Goal: Find specific page/section: Find specific page/section

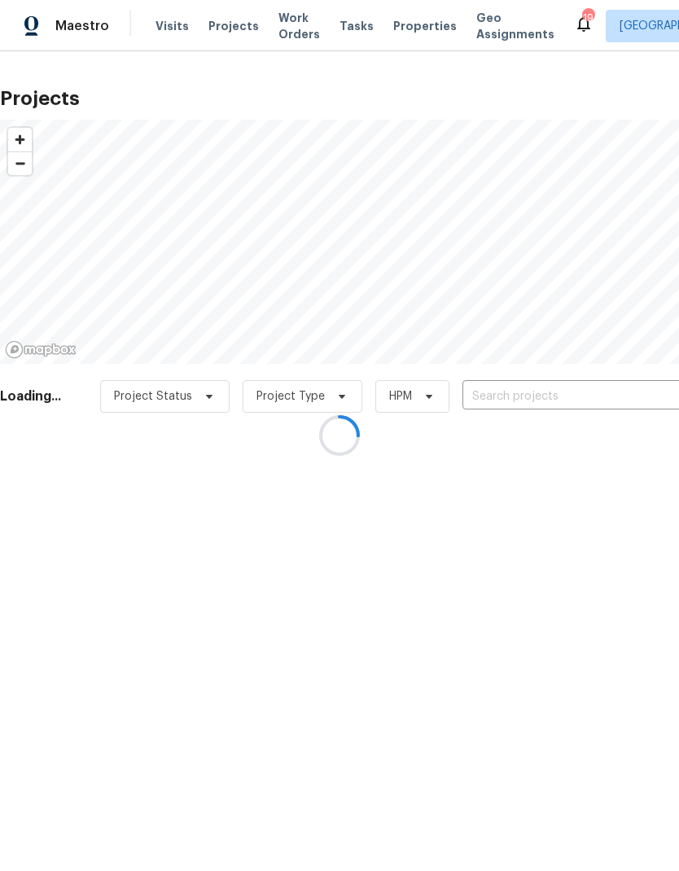
click at [518, 396] on div at bounding box center [339, 435] width 679 height 871
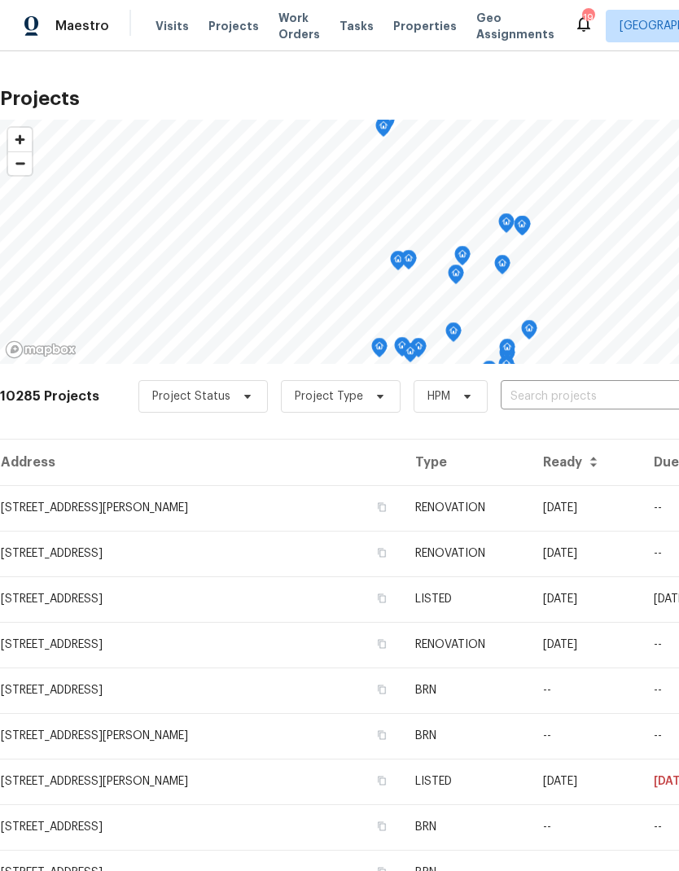
click at [533, 394] on input "text" at bounding box center [594, 396] width 186 height 25
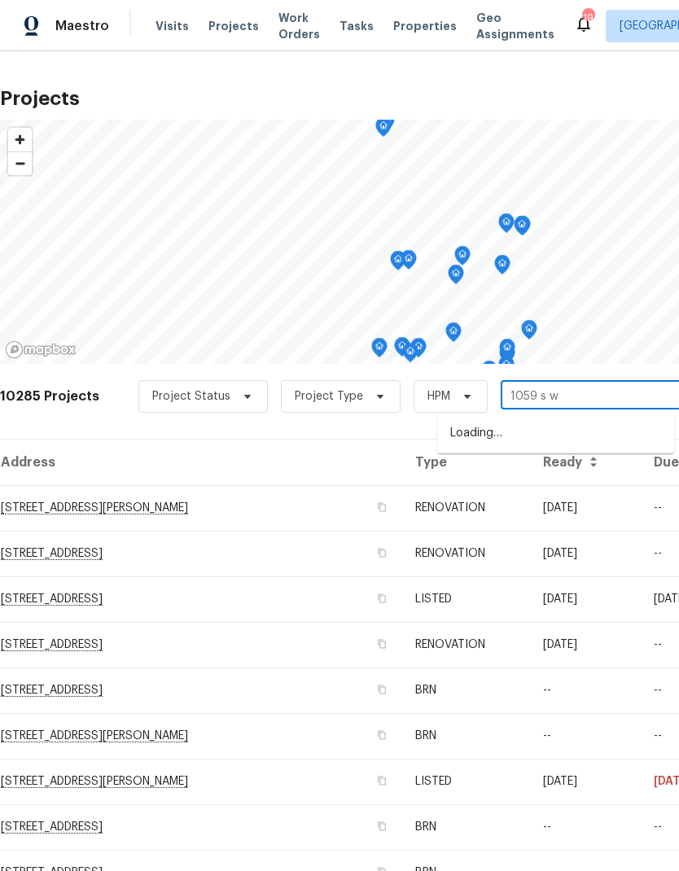
type input "1059 s wa"
click at [528, 444] on li "[STREET_ADDRESS][PERSON_NAME]" at bounding box center [555, 434] width 237 height 28
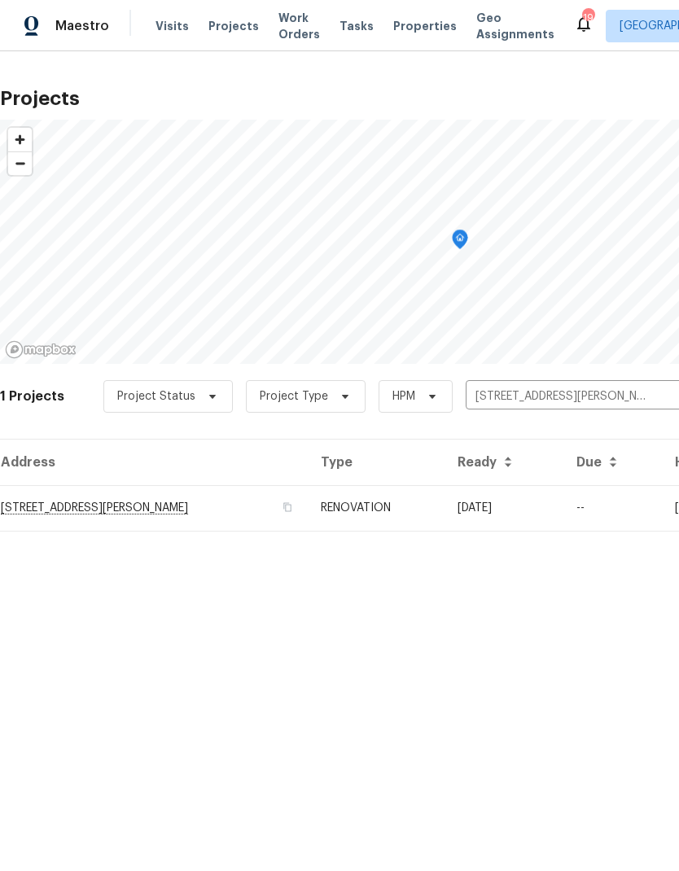
click at [233, 510] on td "[STREET_ADDRESS][PERSON_NAME]" at bounding box center [154, 508] width 308 height 46
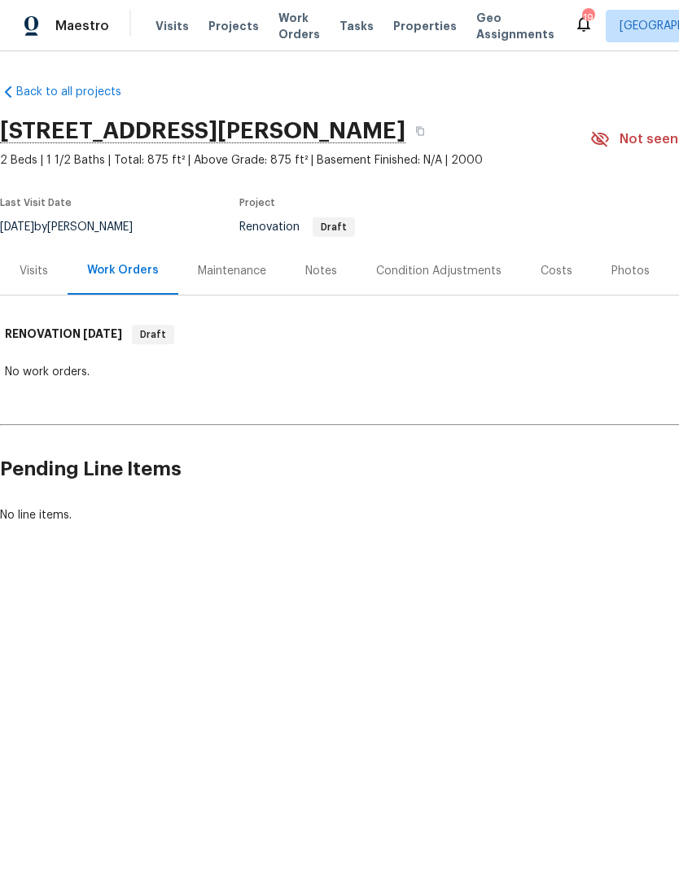
click at [319, 270] on div "Notes" at bounding box center [321, 271] width 32 height 16
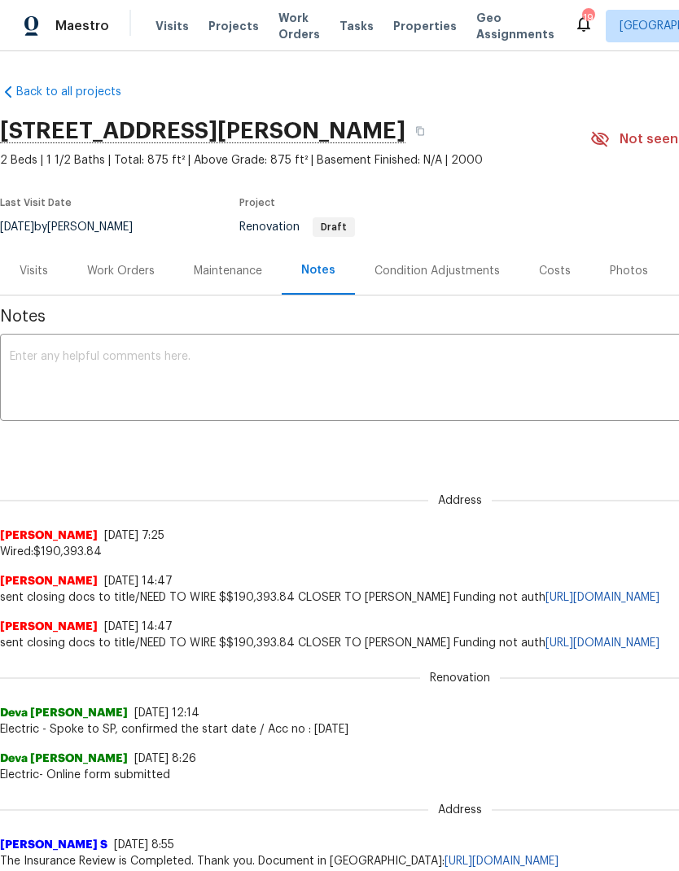
click at [554, 270] on div "Costs" at bounding box center [555, 271] width 32 height 16
